Goal: Find specific page/section: Find specific page/section

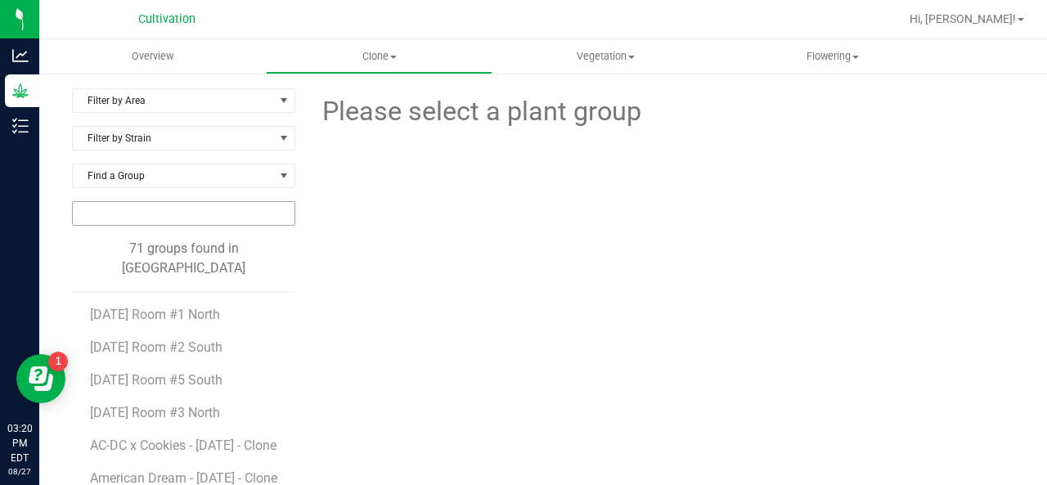
click at [211, 204] on input "NO DATA FOUND" at bounding box center [184, 213] width 222 height 23
click at [189, 143] on span "Filter by Strain" at bounding box center [173, 138] width 201 height 23
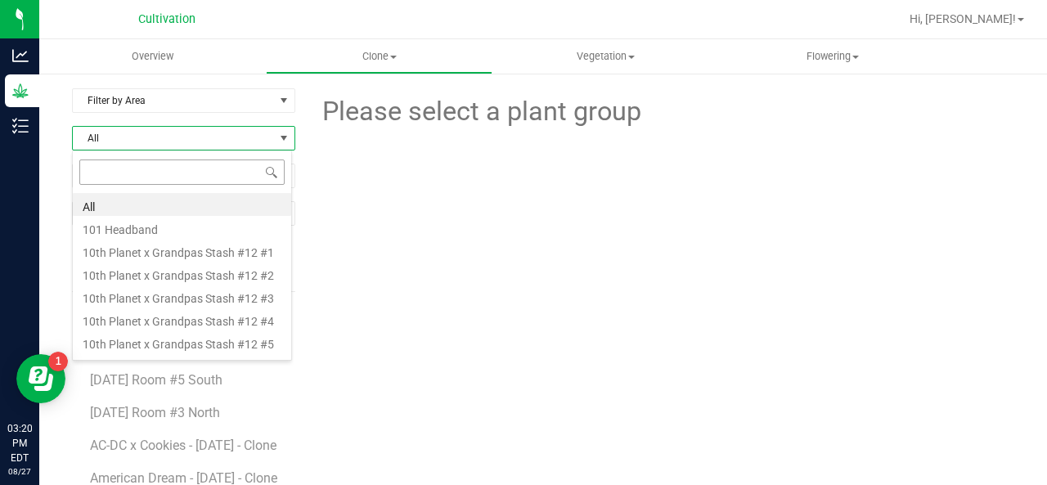
scroll to position [24, 220]
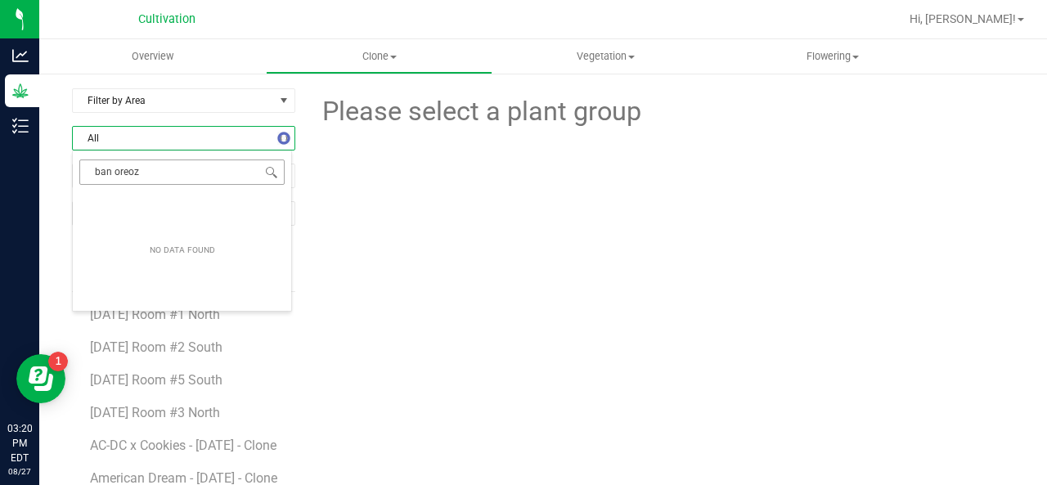
type input "ban oreoz"
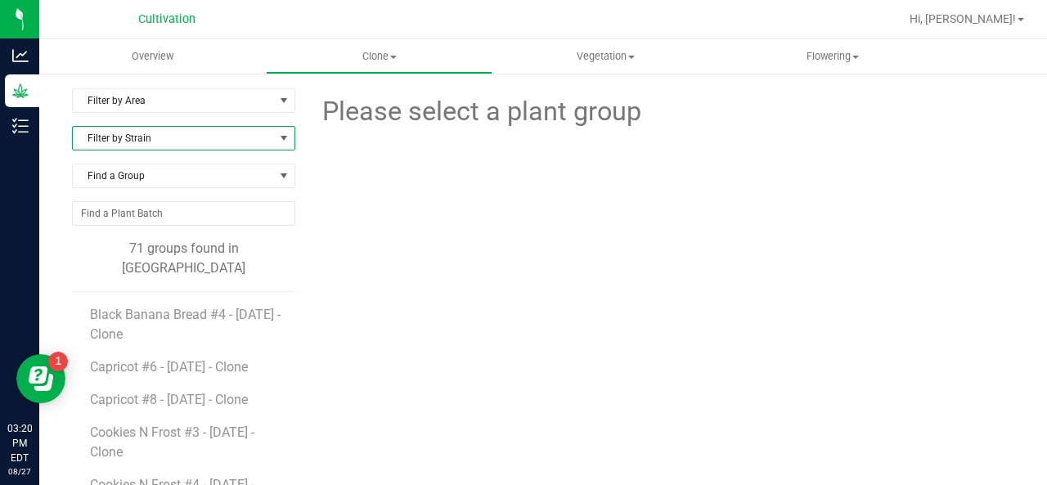
scroll to position [846, 0]
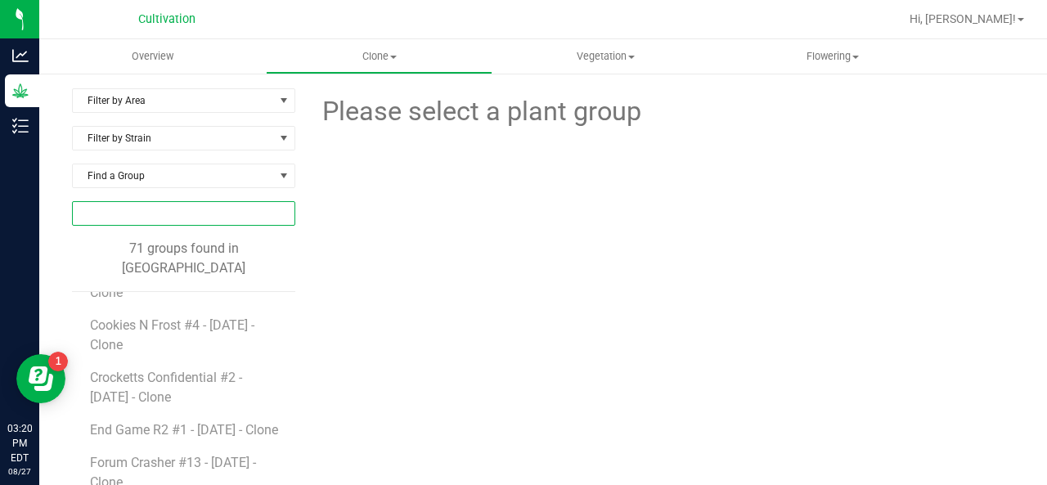
click at [127, 210] on input "NO DATA FOUND" at bounding box center [184, 213] width 222 height 23
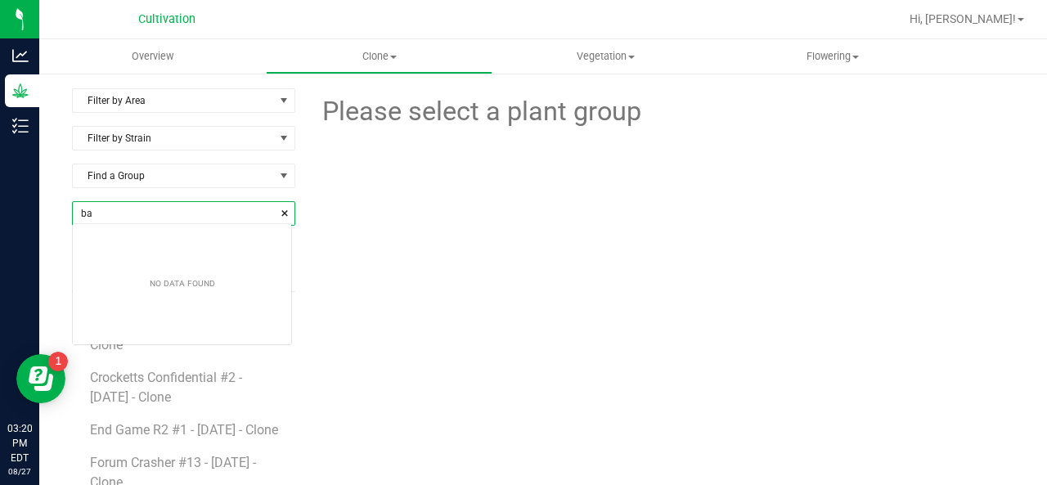
scroll to position [23, 219]
type input "banaba"
click at [93, 151] on div "Filter by Strain" at bounding box center [183, 145] width 223 height 38
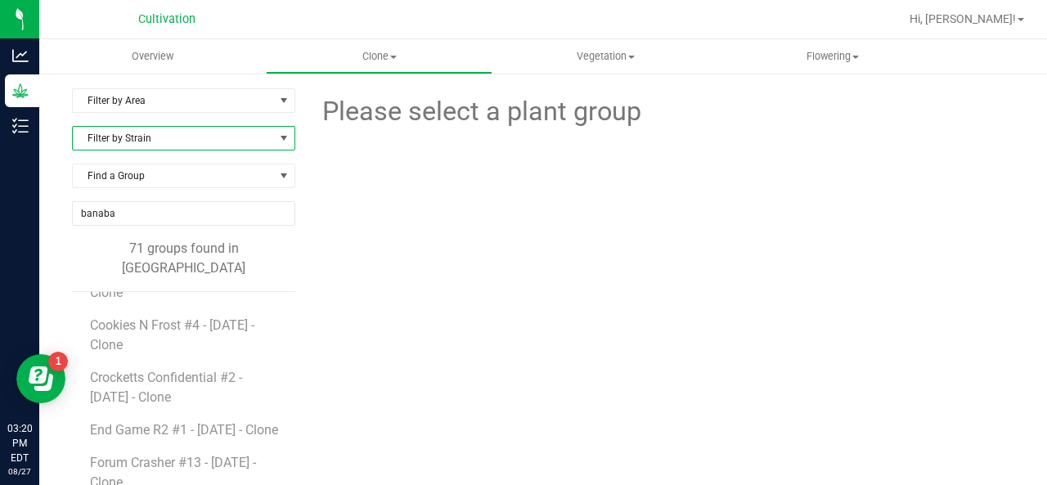
click at [93, 134] on span "Filter by Strain" at bounding box center [173, 138] width 201 height 23
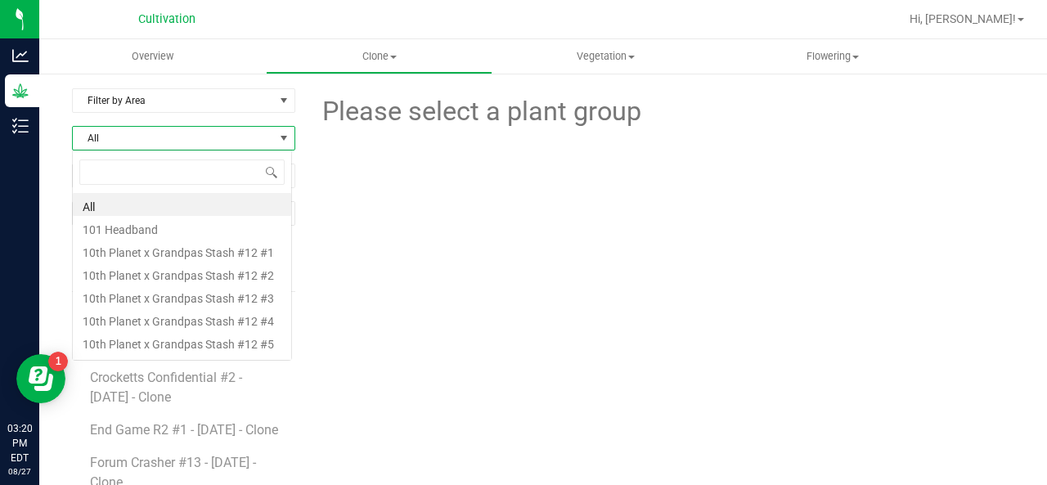
scroll to position [24, 220]
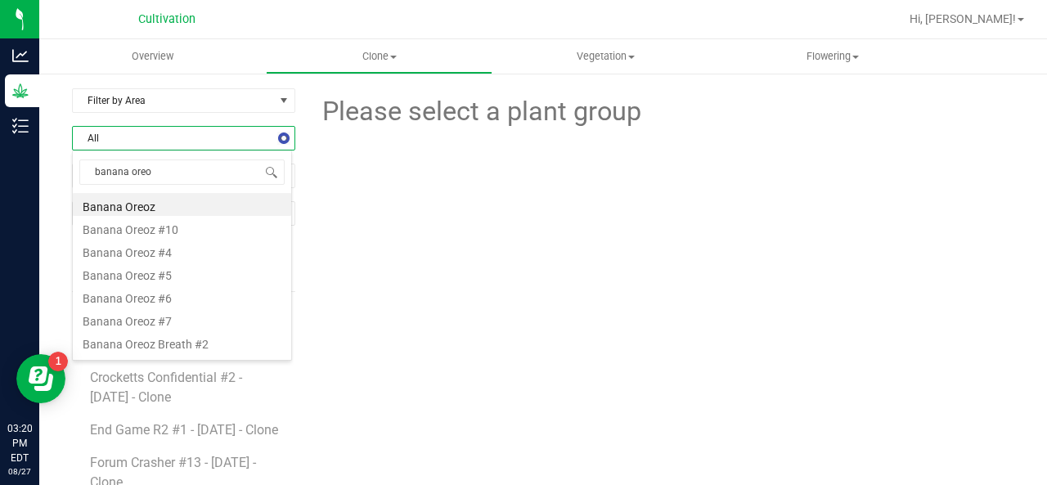
type input "banana oreoz"
click at [131, 246] on li "Banana Oreoz #4" at bounding box center [182, 250] width 218 height 23
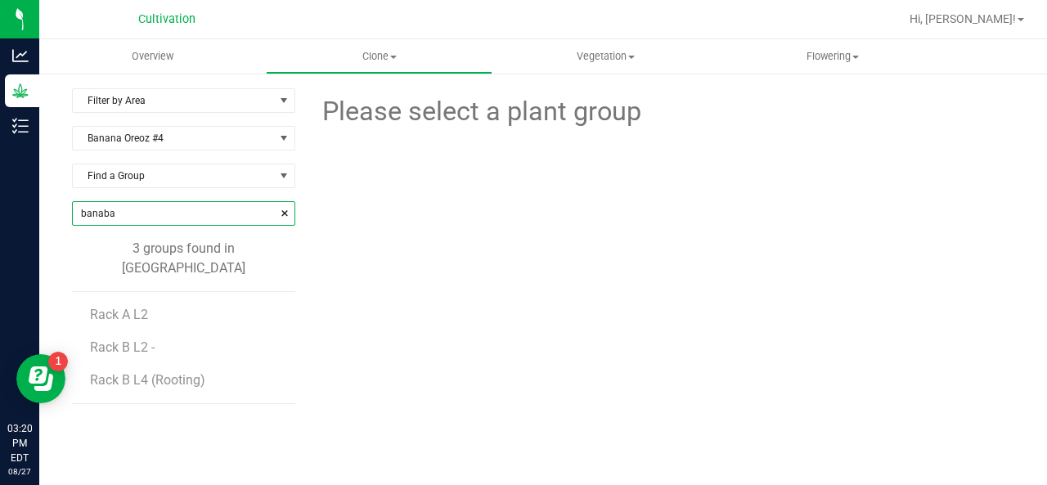
drag, startPoint x: 142, startPoint y: 208, endPoint x: 71, endPoint y: 212, distance: 71.3
click at [71, 212] on div "Filter by Area Filter by Area All North Nursery North TC Room Packaging and Lab…" at bounding box center [543, 333] width 1008 height 523
